Goal: Find specific page/section: Find specific page/section

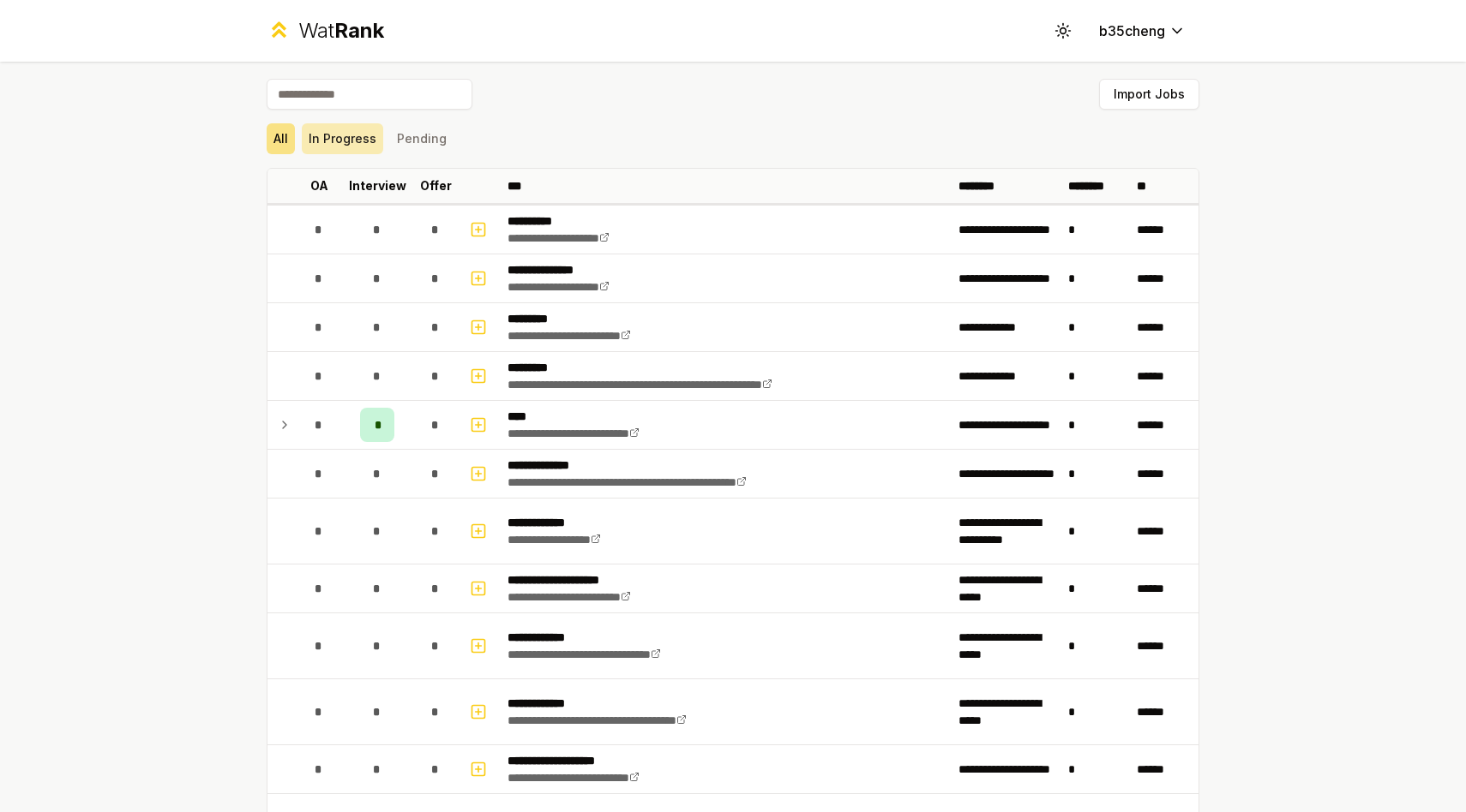
click at [363, 147] on button "In Progress" at bounding box center [343, 138] width 82 height 30
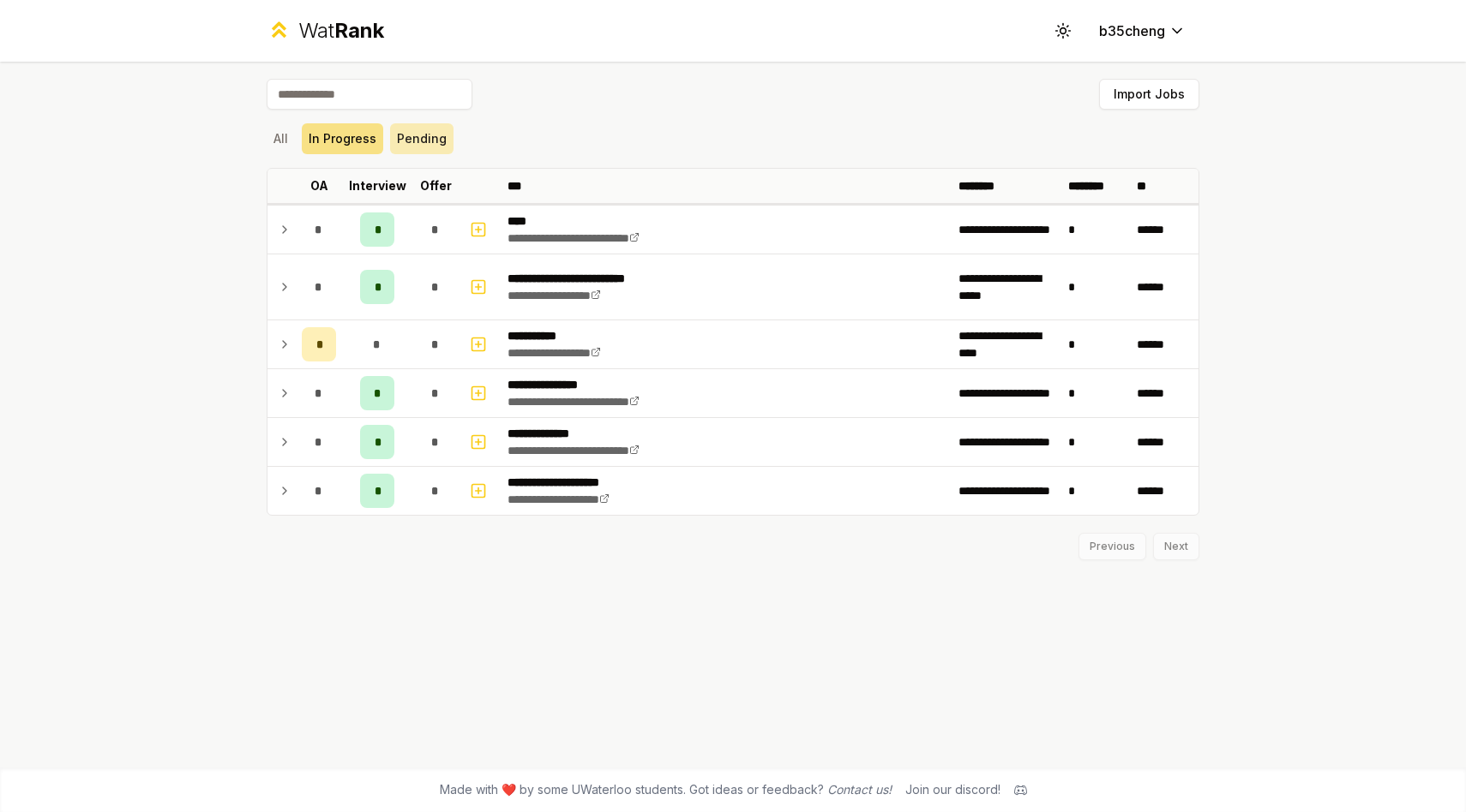
click at [434, 147] on button "Pending" at bounding box center [421, 138] width 64 height 30
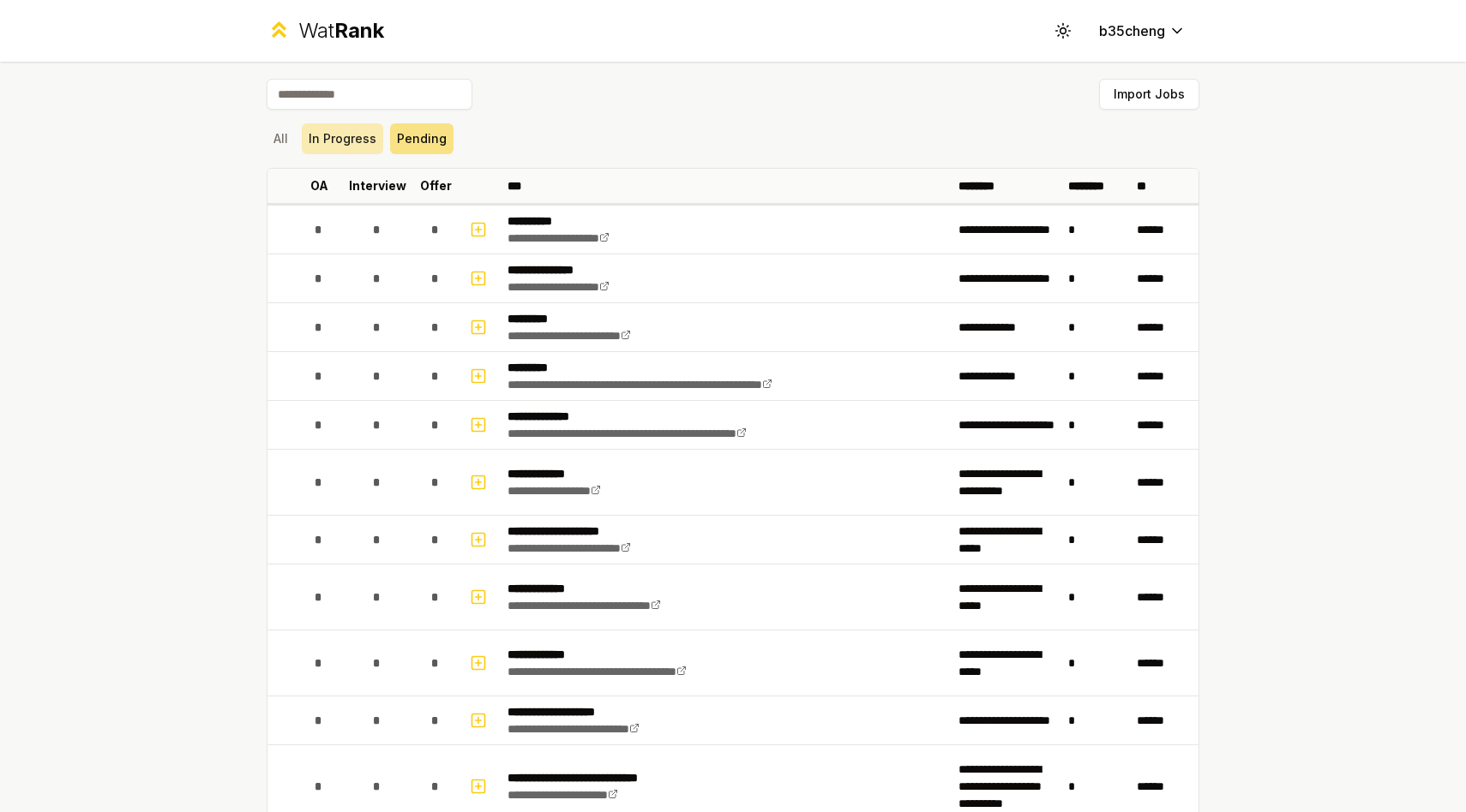
click at [353, 146] on button "In Progress" at bounding box center [343, 138] width 82 height 30
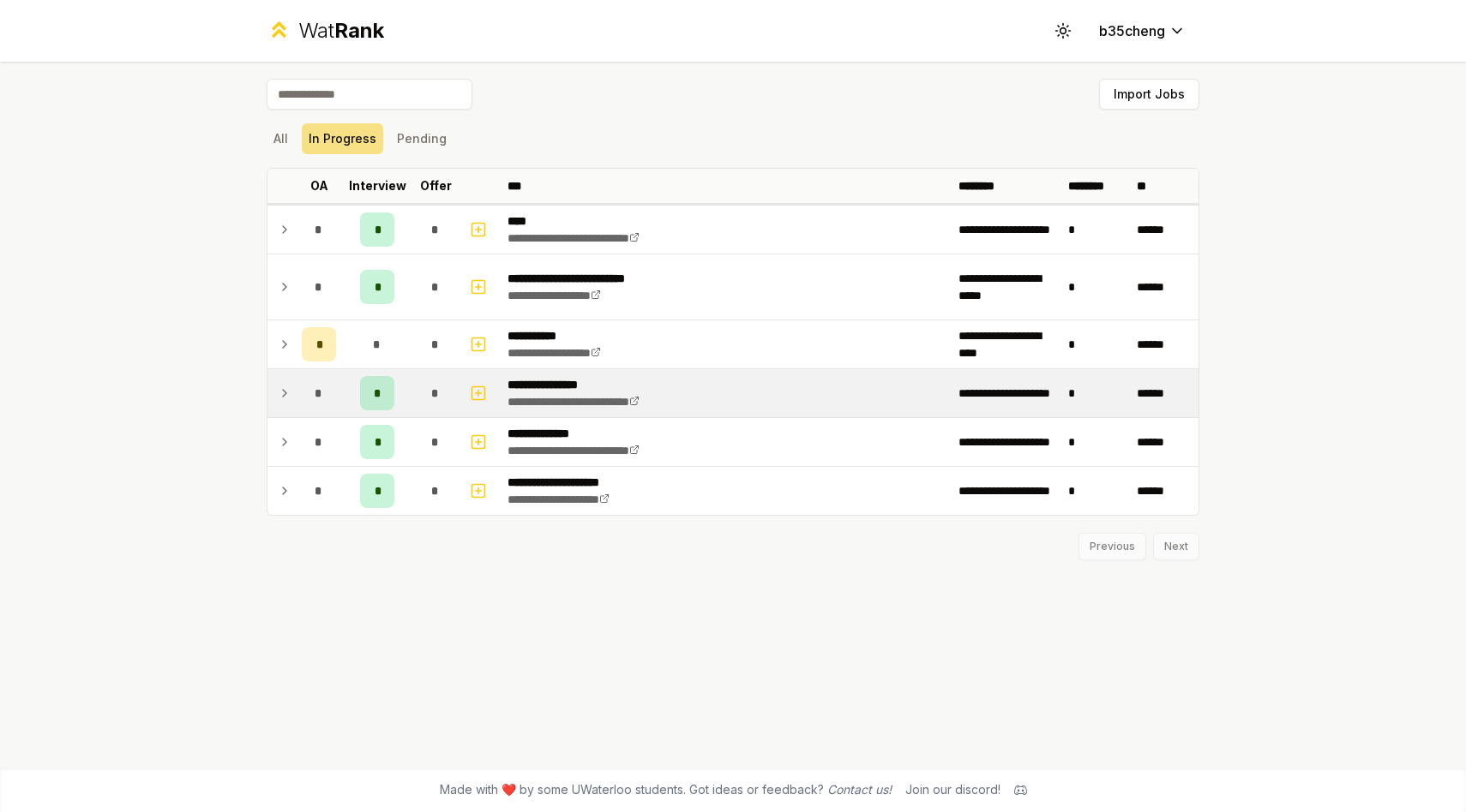
click at [398, 398] on td "*" at bounding box center [377, 393] width 69 height 48
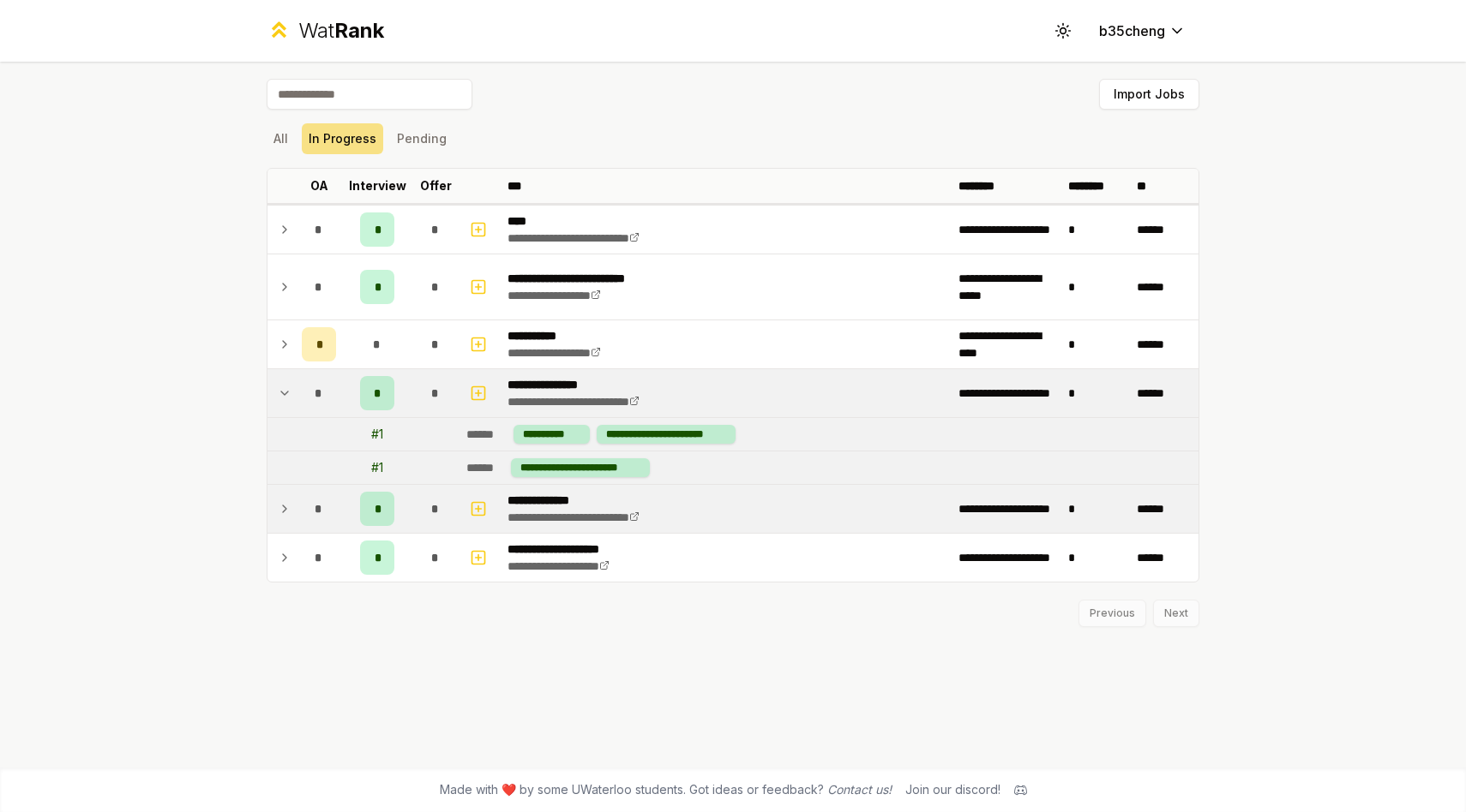
click at [409, 525] on td "*" at bounding box center [377, 508] width 69 height 48
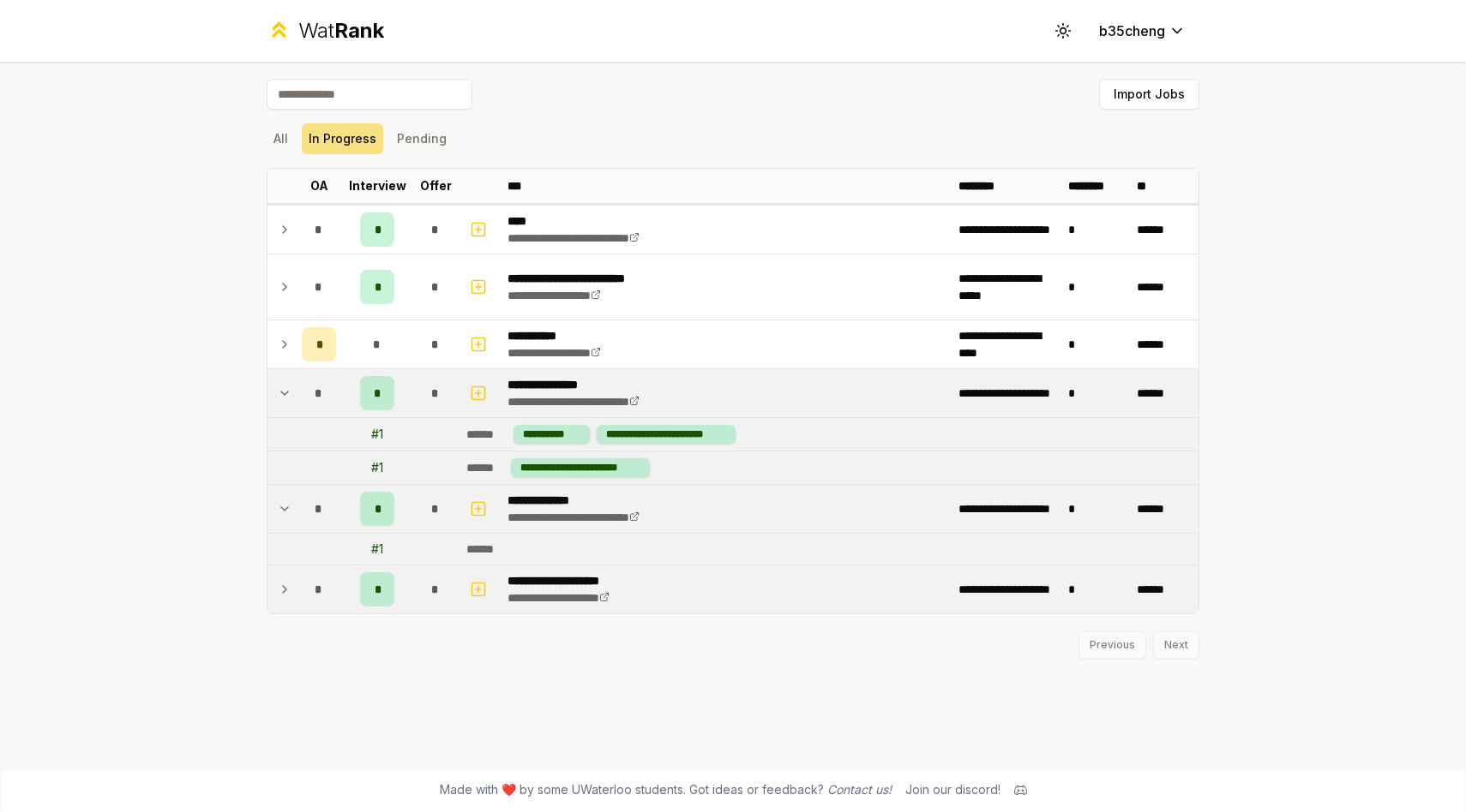
click at [427, 587] on div "*" at bounding box center [434, 589] width 34 height 34
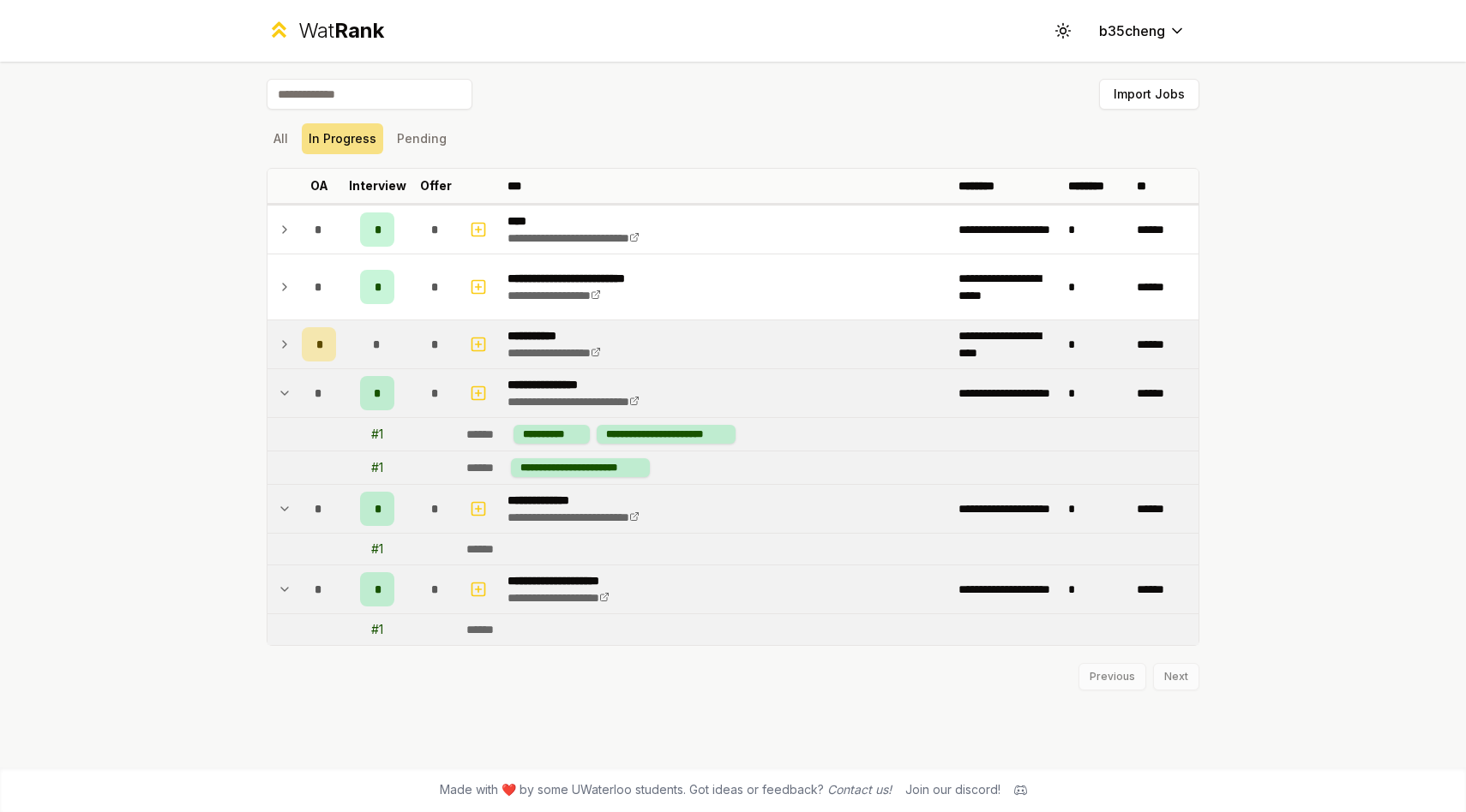
click at [417, 332] on td "*" at bounding box center [435, 344] width 48 height 48
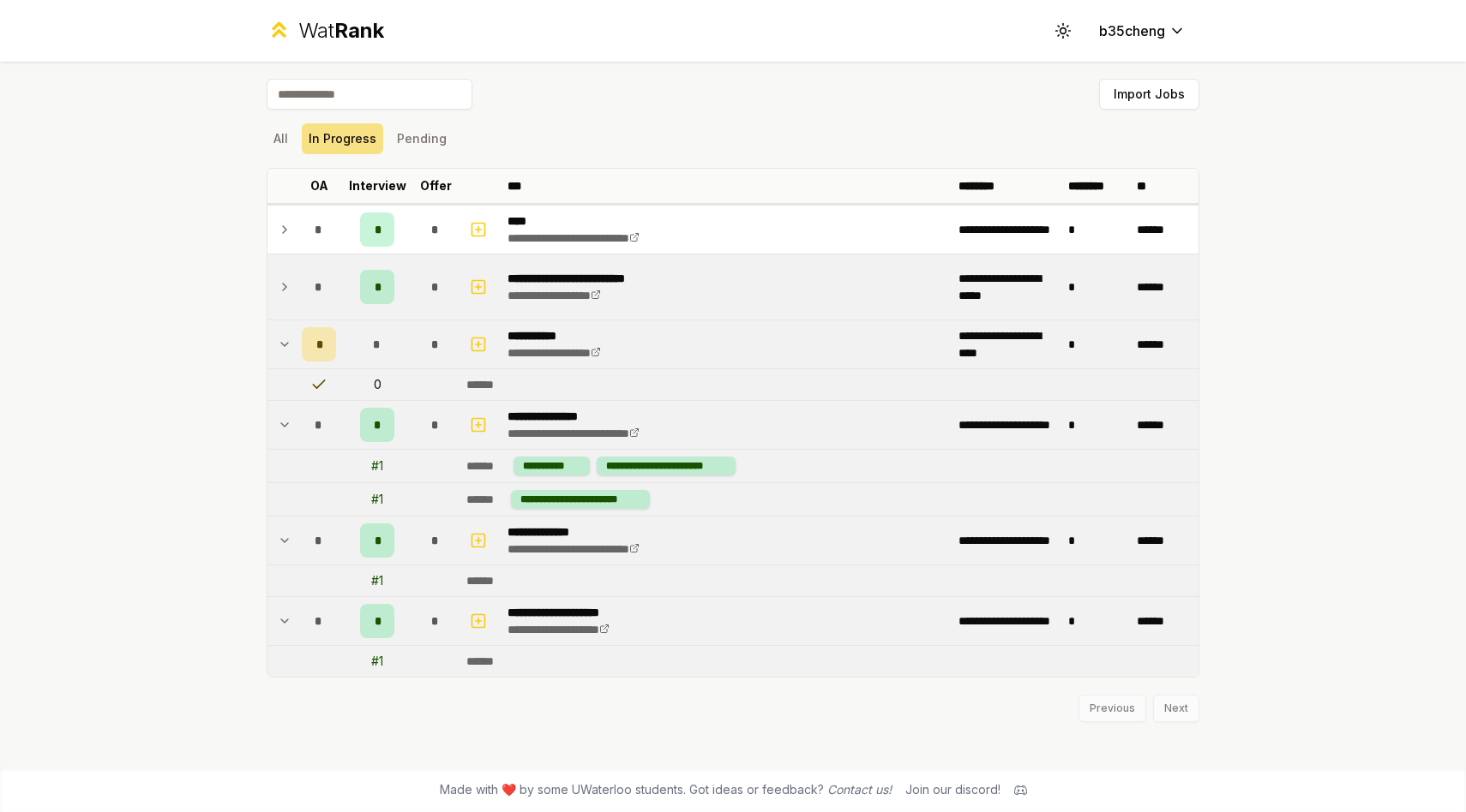
click at [419, 288] on div "*" at bounding box center [434, 286] width 34 height 34
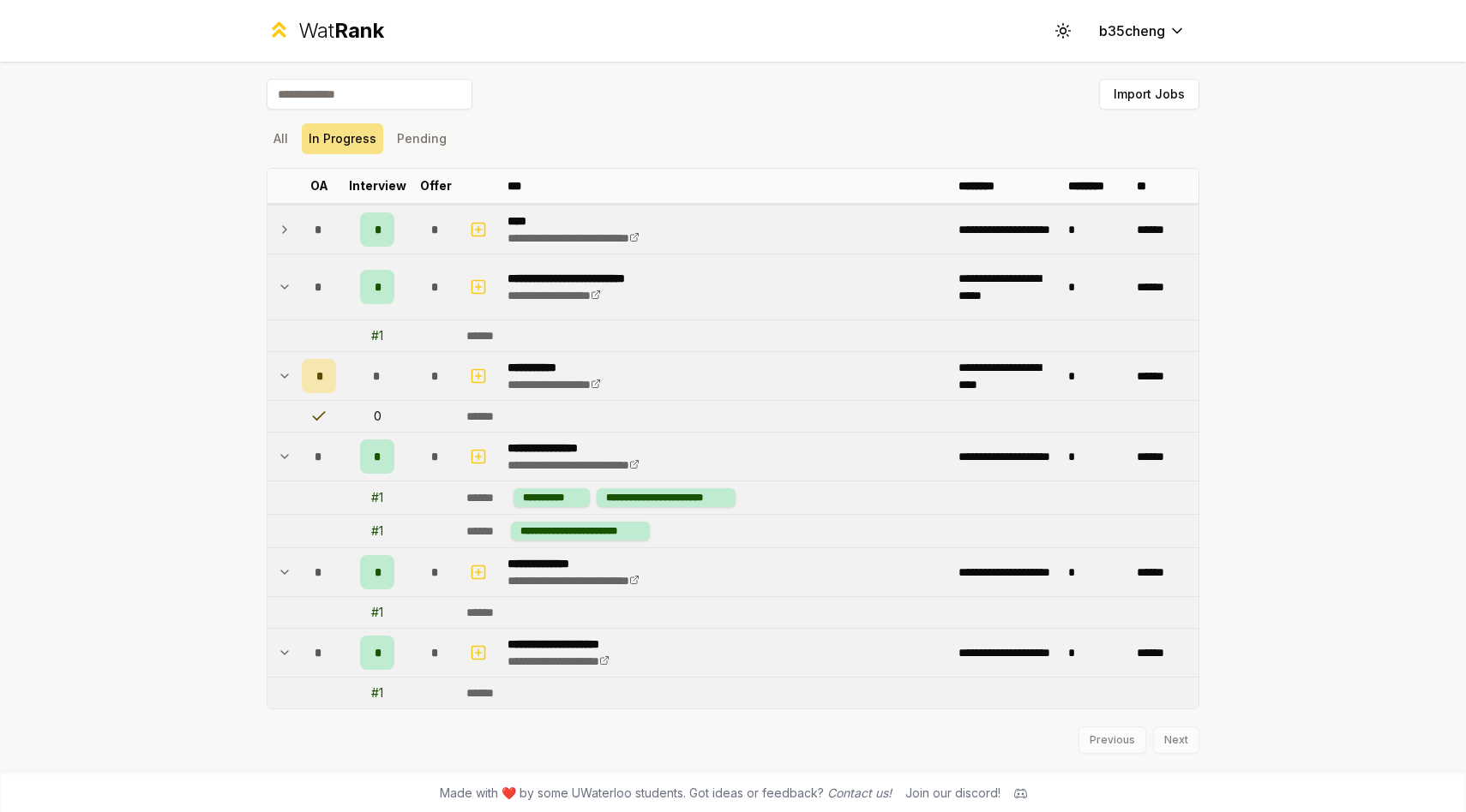
click at [434, 235] on div "*" at bounding box center [434, 229] width 34 height 34
